Goal: Task Accomplishment & Management: Manage account settings

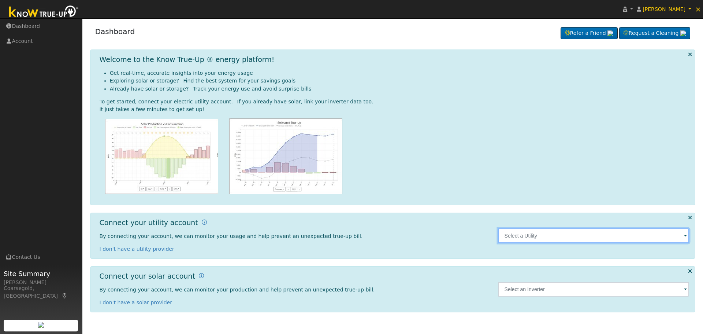
click at [527, 240] on input "text" at bounding box center [594, 235] width 192 height 15
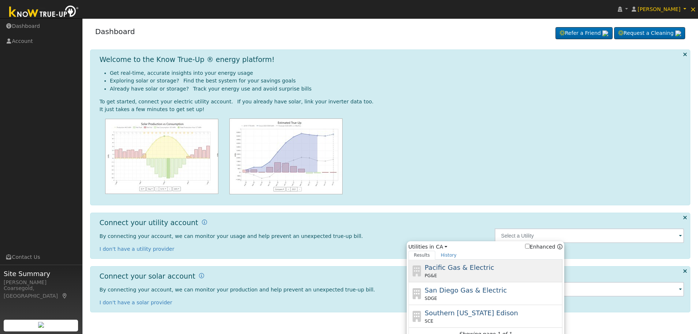
click at [485, 266] on div "Pacific Gas & Electric PG&E" at bounding box center [493, 270] width 136 height 16
type input "PG&E"
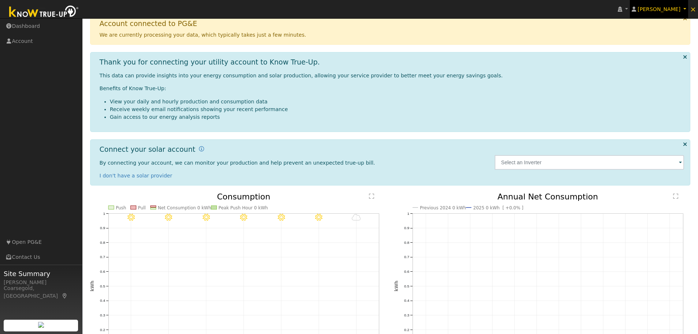
scroll to position [22, 0]
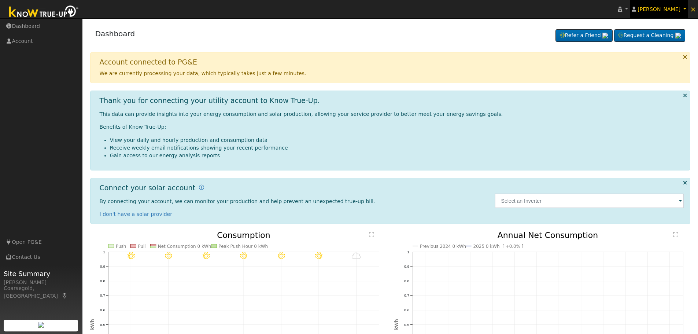
click at [688, 12] on link "[PERSON_NAME]" at bounding box center [659, 9] width 59 height 18
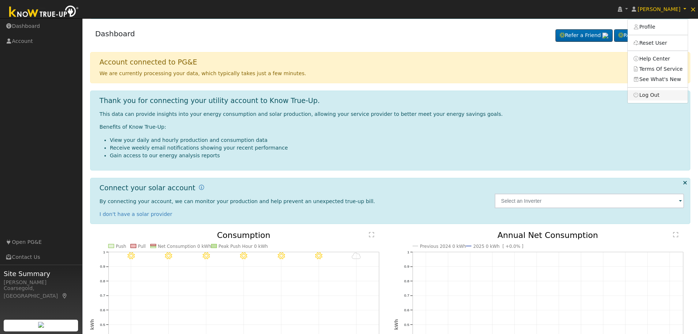
click at [660, 94] on link "Log Out" at bounding box center [657, 95] width 60 height 10
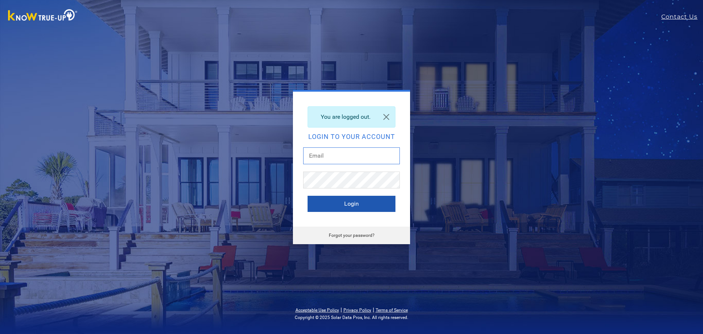
type input "[PERSON_NAME][EMAIL_ADDRESS][DOMAIN_NAME]"
click at [336, 203] on button "Login" at bounding box center [352, 204] width 88 height 16
